Goal: Information Seeking & Learning: Find specific page/section

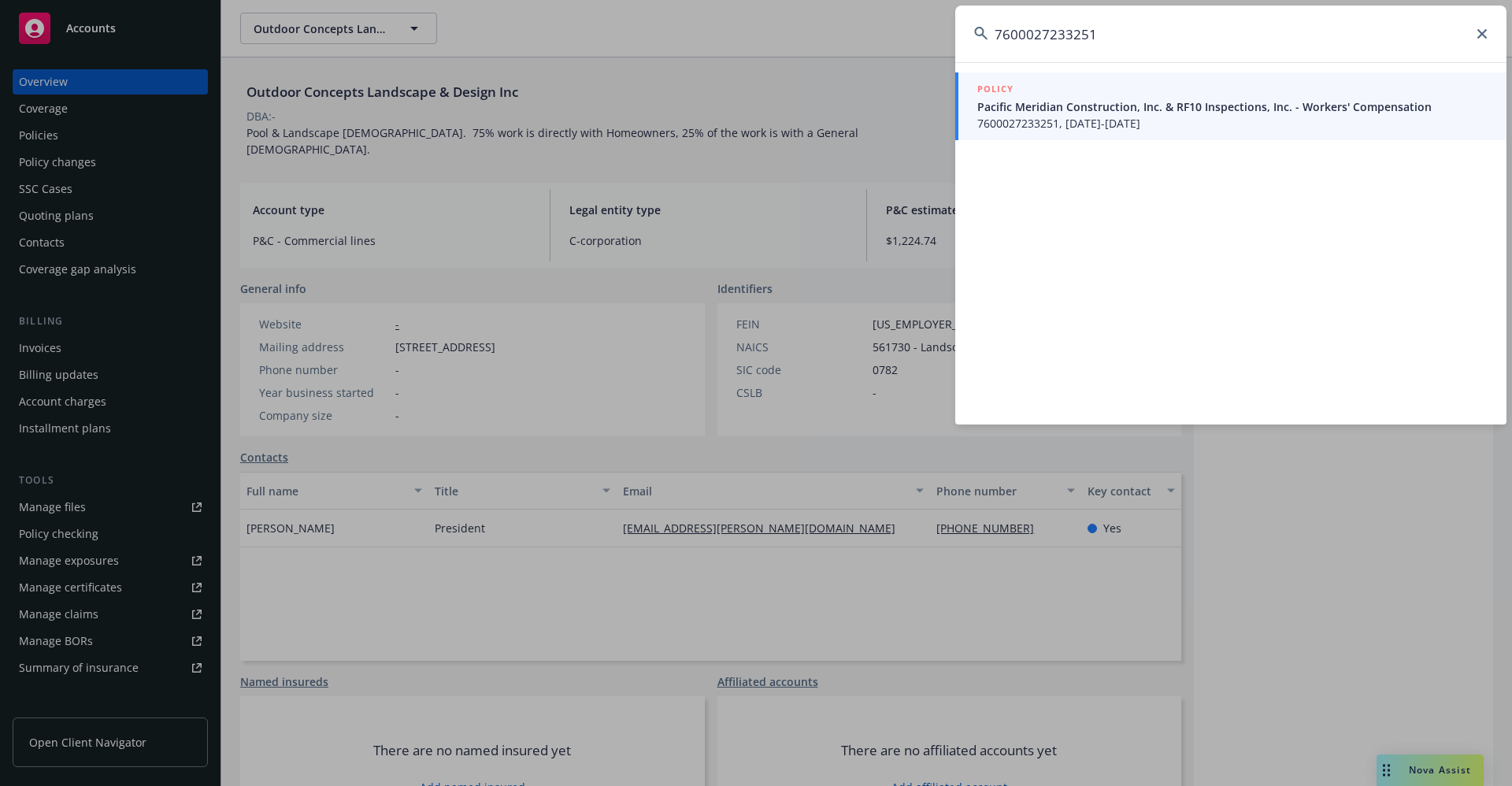
drag, startPoint x: 1118, startPoint y: 30, endPoint x: 863, endPoint y: 30, distance: 255.0
click at [863, 30] on div "7600027233251 POLICY Pacific Meridian Construction, Inc. & RF10 Inspections, In…" at bounding box center [756, 393] width 1512 height 786
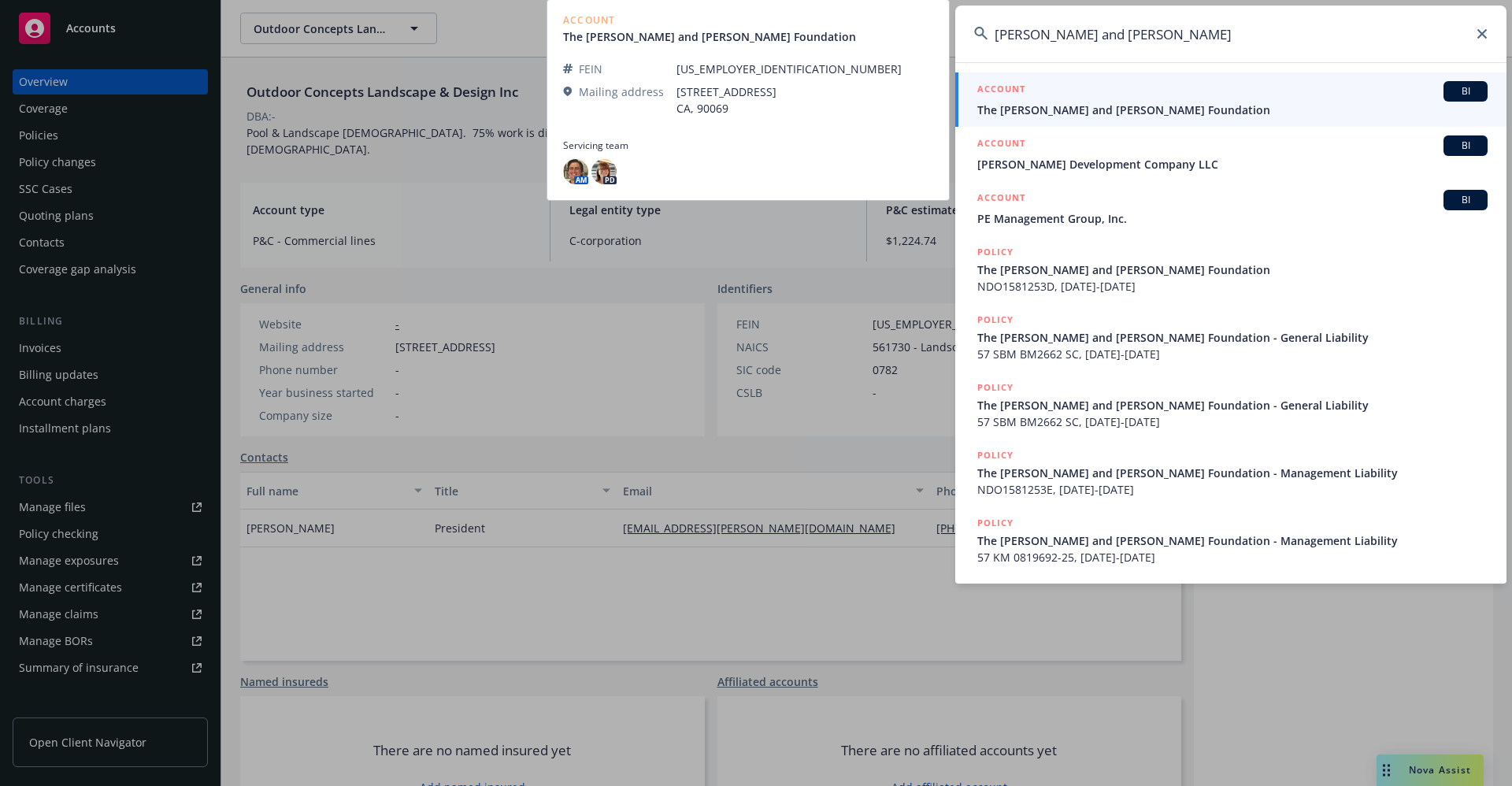
type input "Helen and Jose Colton"
click at [1122, 116] on span "The [PERSON_NAME] and [PERSON_NAME] Foundation" at bounding box center [1232, 109] width 510 height 17
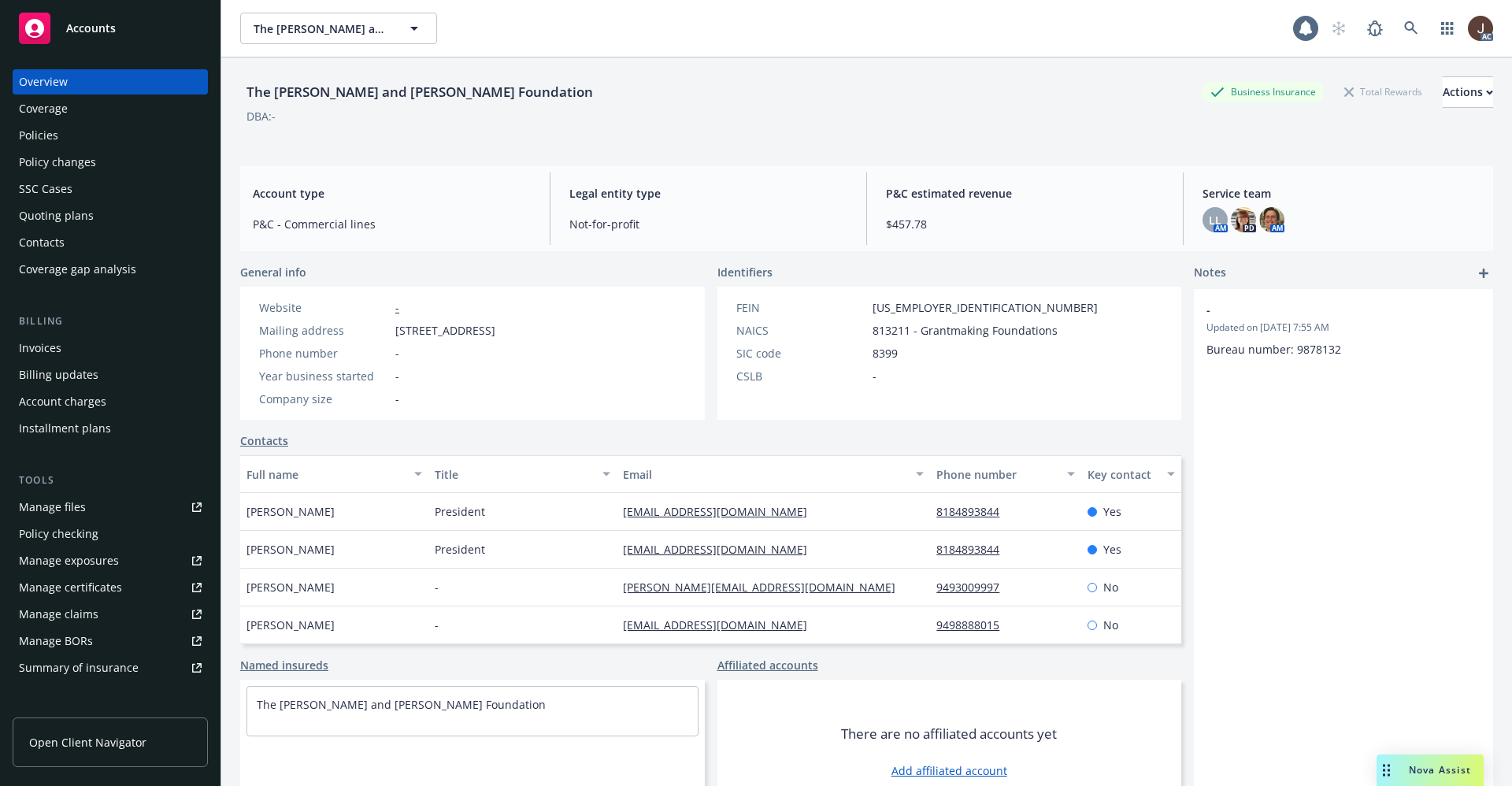
click at [54, 505] on div "Manage files" at bounding box center [52, 507] width 67 height 26
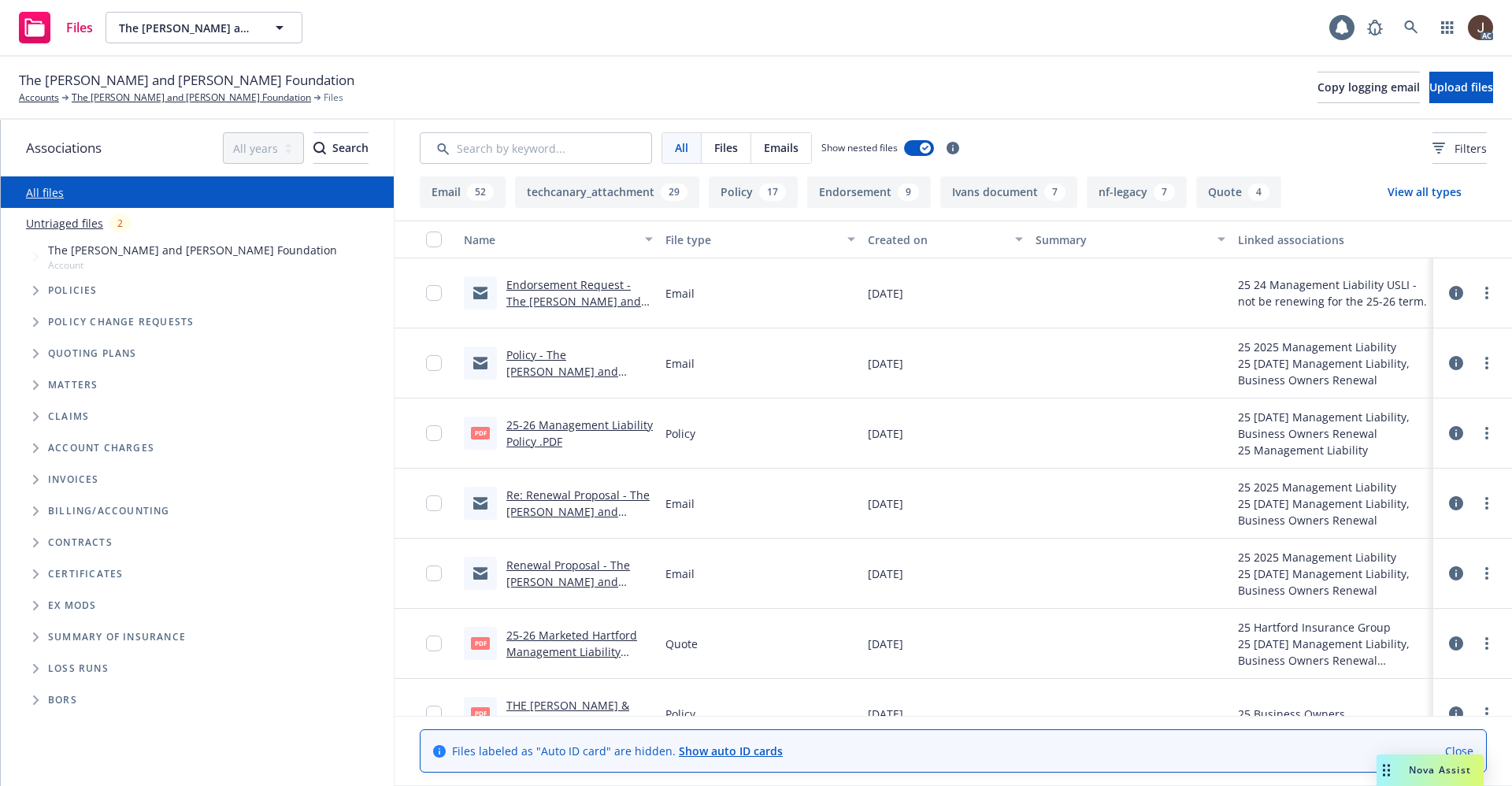
click at [603, 496] on link "Re: Renewal Proposal - The [PERSON_NAME] and [PERSON_NAME] Foundation - MANAGEM…" at bounding box center [578, 536] width 144 height 98
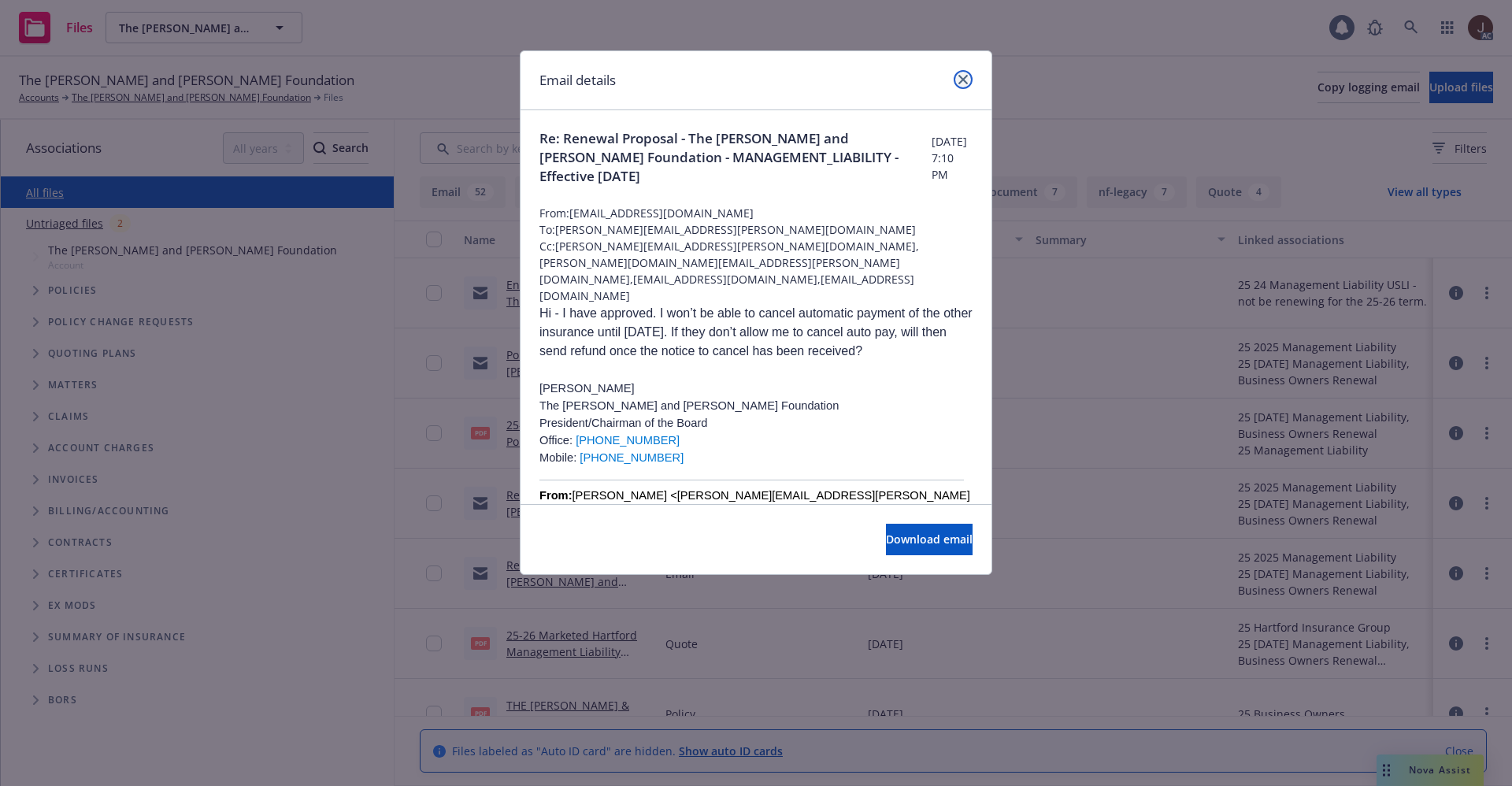
click at [959, 79] on icon "close" at bounding box center [963, 80] width 10 height 10
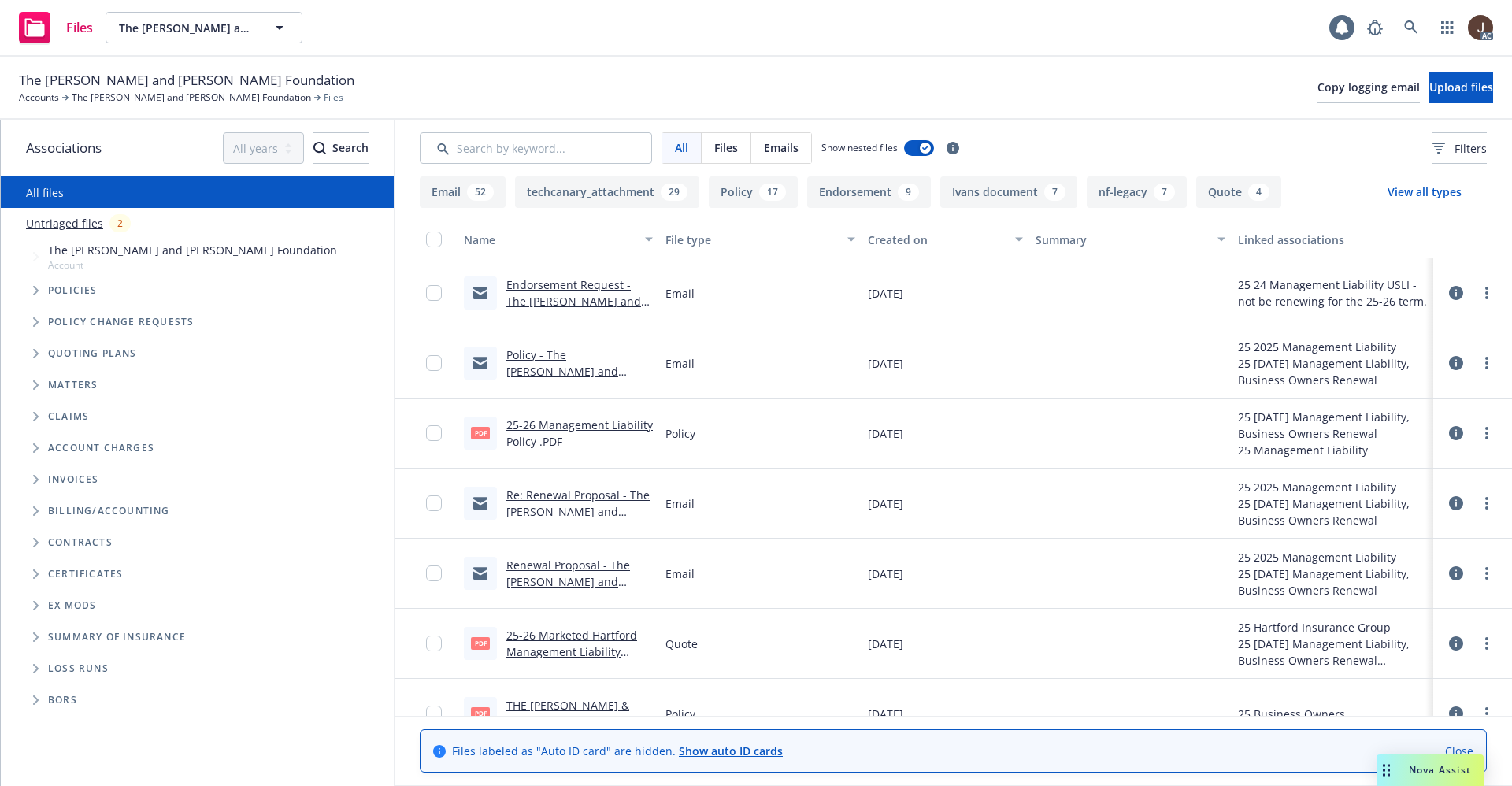
click at [60, 229] on link "Untriaged files" at bounding box center [64, 223] width 77 height 17
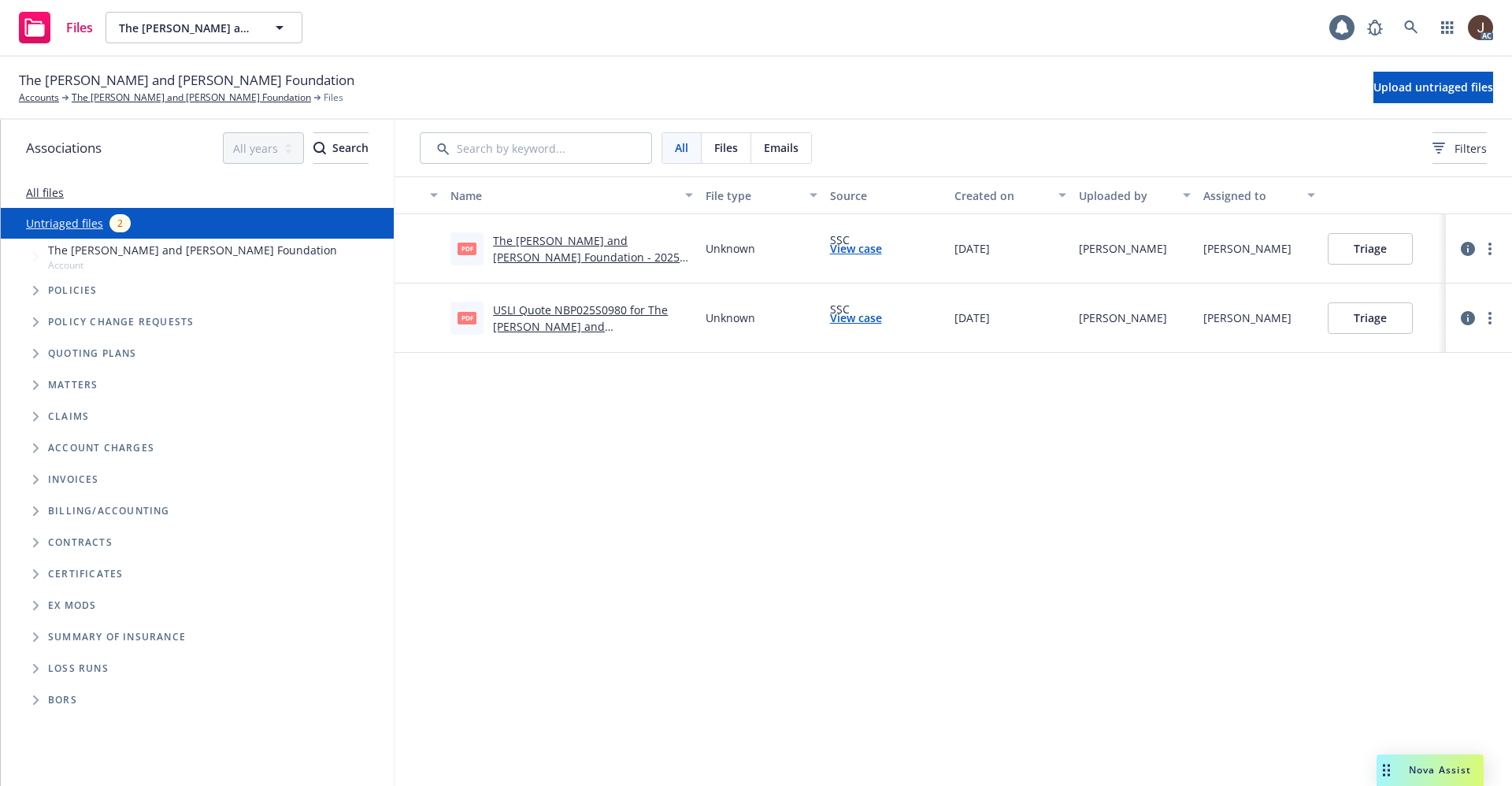
click at [625, 241] on link "The [PERSON_NAME] and [PERSON_NAME] Foundation - 2025 Business Owners [GEOGRAPH…" at bounding box center [589, 266] width 191 height 65
